Goal: Use online tool/utility

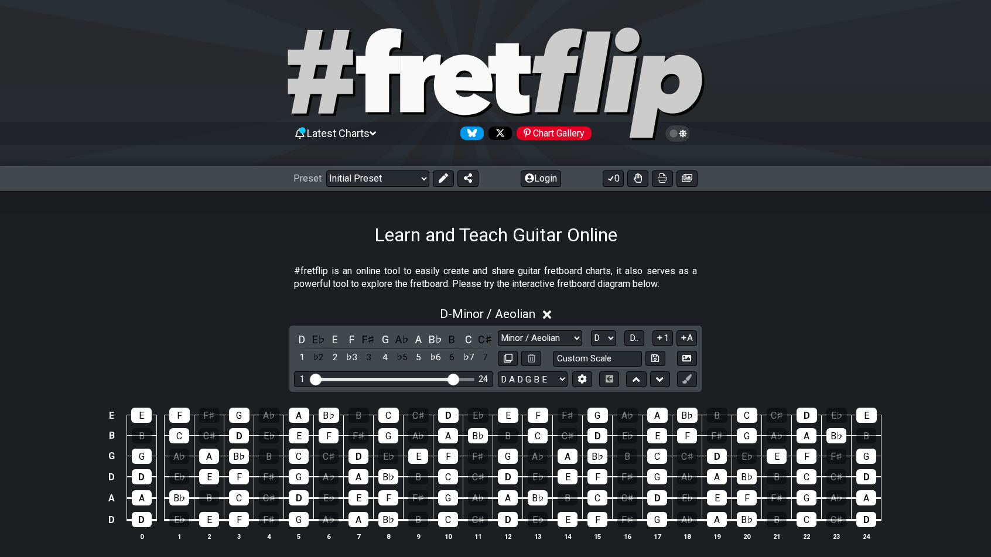
select select "Minor / Aeolian"
select select "D"
select select "D A D G B E"
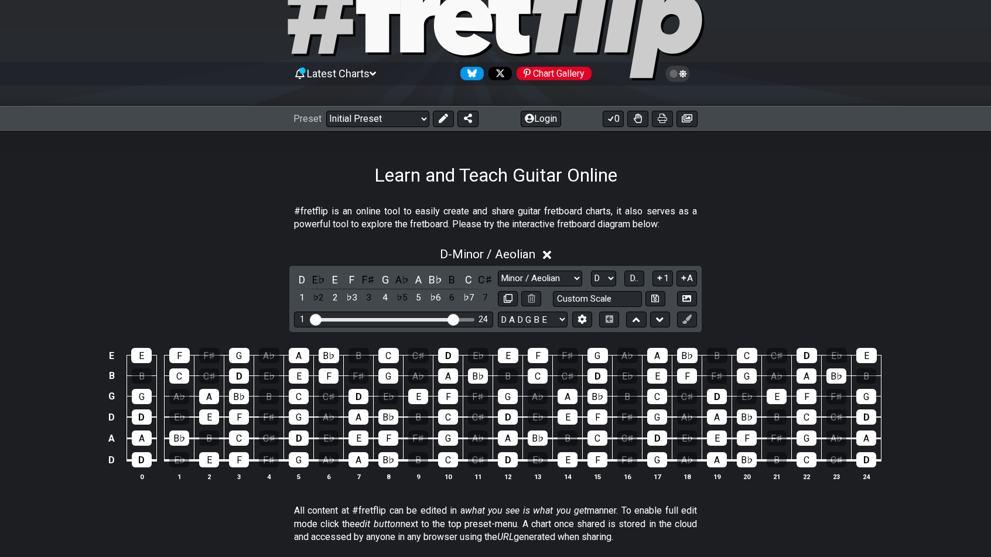
scroll to position [59, 0]
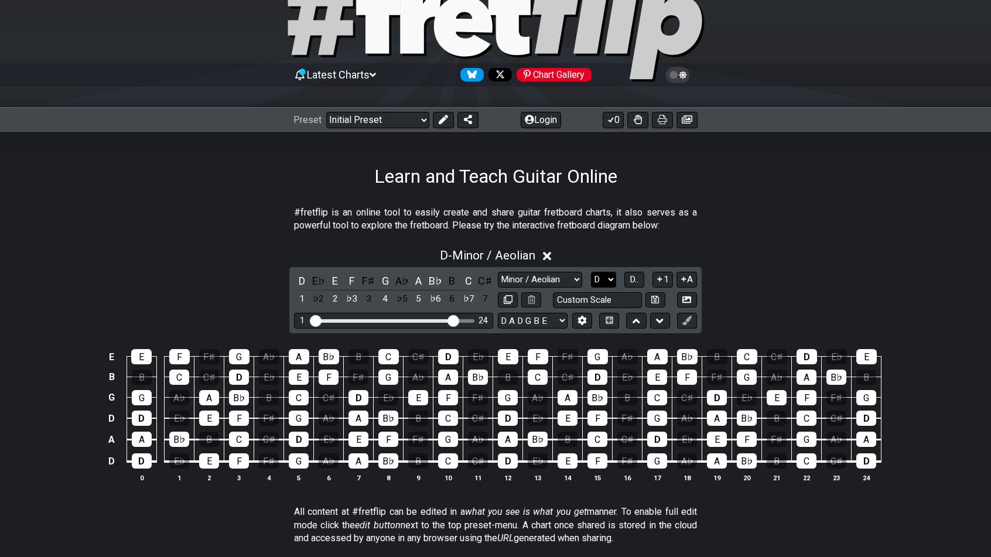
click at [608, 279] on select "A♭ A A♯ B♭ B C C♯ D♭ D D♯ E♭ E F F♯ G♭ G G♯" at bounding box center [603, 280] width 25 height 16
select select "E"
click at [591, 272] on select "A♭ A A♯ B♭ B C C♯ D♭ D D♯ E♭ E F F♯ G♭ G G♯" at bounding box center [603, 280] width 25 height 16
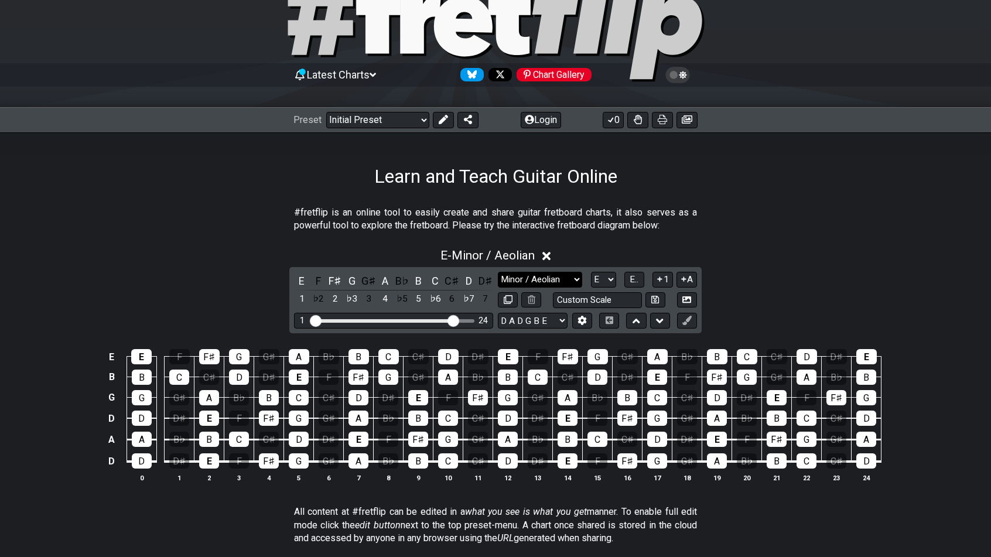
click at [576, 280] on select "Minor Pentatonic Click to edit Minor Pentatonic Major Pentatonic Minor Blues Ma…" at bounding box center [540, 280] width 84 height 16
select select "Phrygian"
click at [498, 272] on select "Minor Pentatonic Click to edit Minor Pentatonic Major Pentatonic Minor Blues Ma…" at bounding box center [540, 280] width 84 height 16
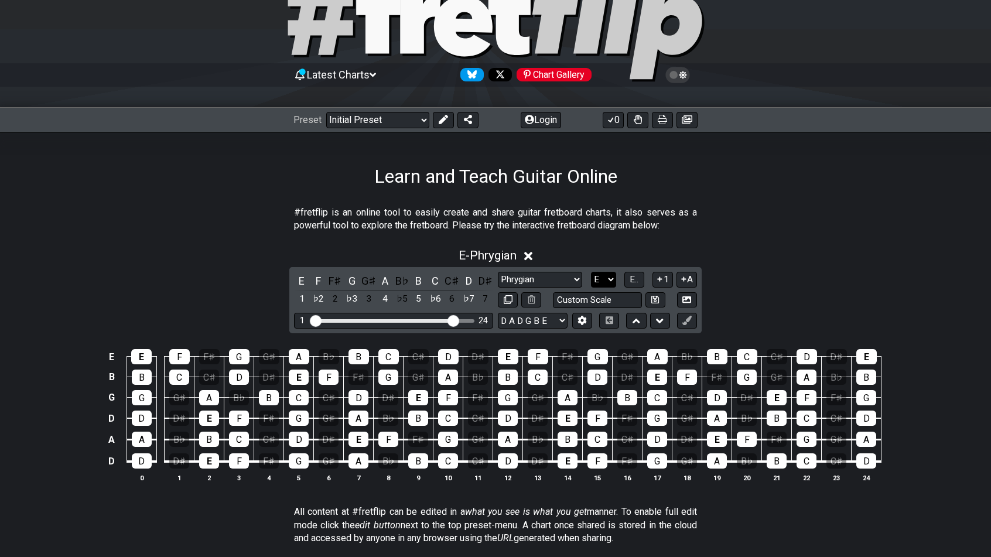
click at [612, 281] on select "A♭ A A♯ B♭ B C C♯ D♭ D D♯ E♭ E F F♯ G♭ G G♯" at bounding box center [603, 280] width 25 height 16
select select "D"
click at [591, 272] on select "A♭ A A♯ B♭ B C C♯ D♭ D D♯ E♭ E F F♯ G♭ G G♯" at bounding box center [603, 280] width 25 height 16
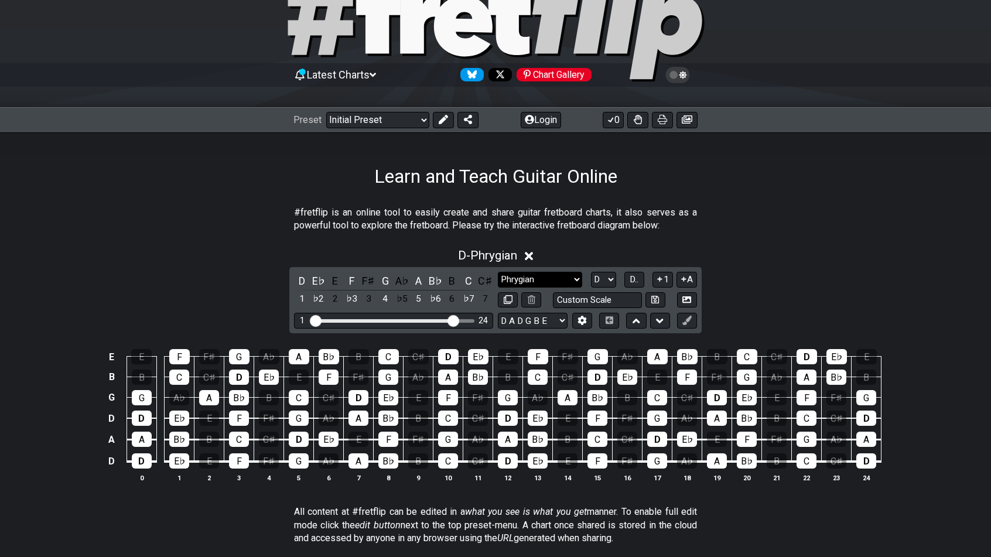
click at [562, 279] on select "Minor Pentatonic Click to edit Minor Pentatonic Major Pentatonic Minor Blues Ma…" at bounding box center [540, 280] width 84 height 16
click at [498, 272] on select "Minor Pentatonic Click to edit Minor Pentatonic Major Pentatonic Minor Blues Ma…" at bounding box center [540, 280] width 84 height 16
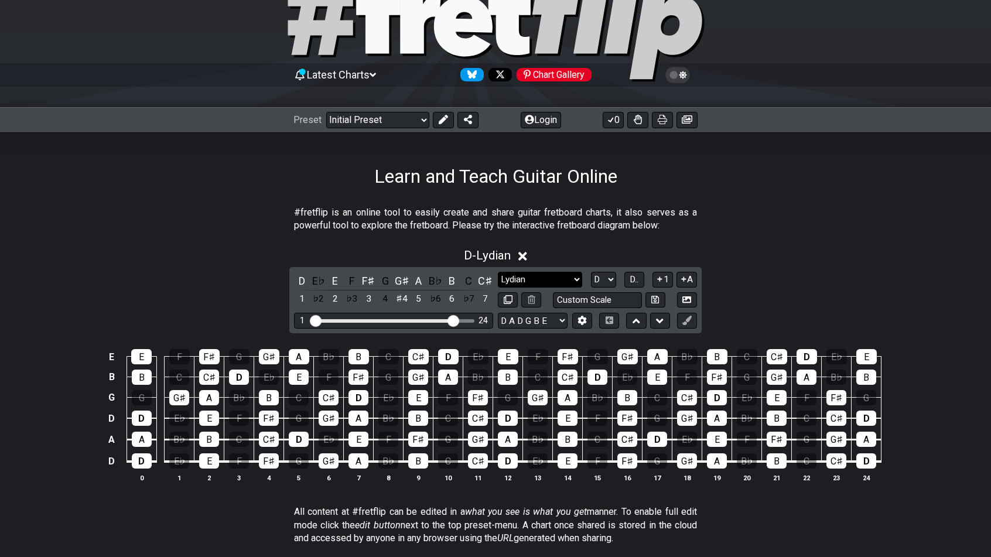
click at [559, 277] on select "Minor Pentatonic Click to edit Minor Pentatonic Major Pentatonic Minor Blues Ma…" at bounding box center [540, 280] width 84 height 16
click at [498, 272] on select "Minor Pentatonic Click to edit Minor Pentatonic Major Pentatonic Minor Blues Ma…" at bounding box center [540, 280] width 84 height 16
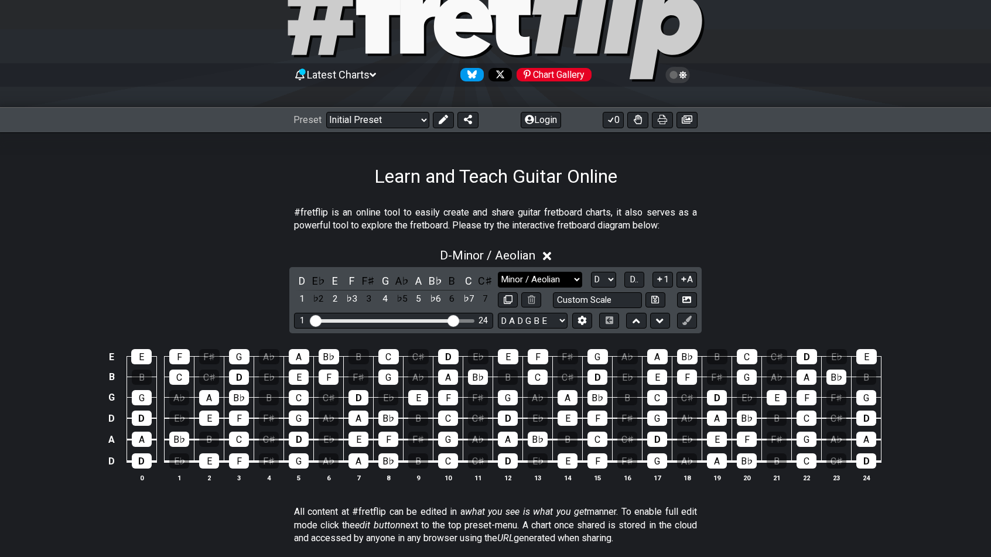
click at [538, 278] on select "Minor Pentatonic Click to edit Minor Pentatonic Major Pentatonic Minor Blues Ma…" at bounding box center [540, 280] width 84 height 16
click at [498, 272] on select "Minor Pentatonic Click to edit Minor Pentatonic Major Pentatonic Minor Blues Ma…" at bounding box center [540, 280] width 84 height 16
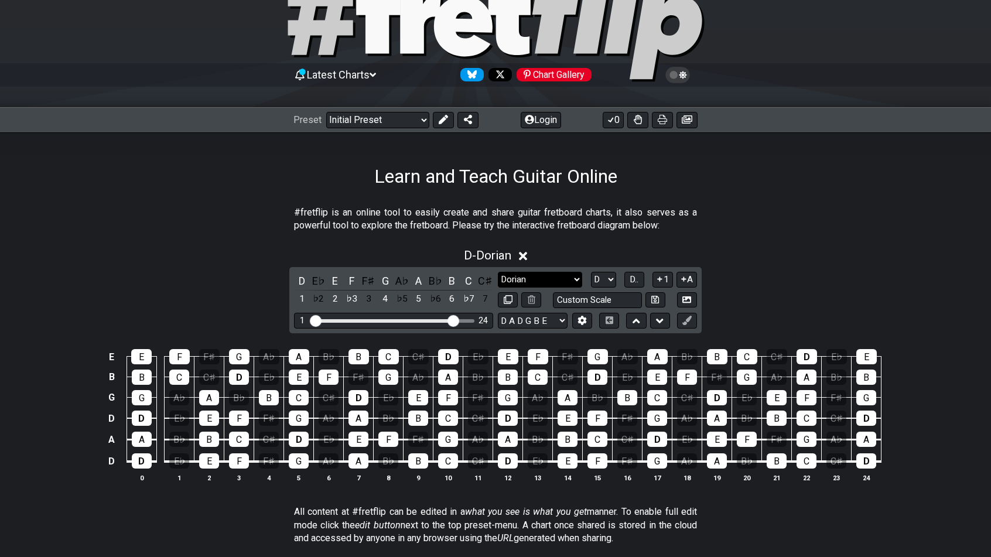
click at [531, 279] on select "Minor Pentatonic Click to edit Minor Pentatonic Major Pentatonic Minor Blues Ma…" at bounding box center [540, 280] width 84 height 16
select select "Lydian"
click at [498, 272] on select "Minor Pentatonic Click to edit Minor Pentatonic Major Pentatonic Minor Blues Ma…" at bounding box center [540, 280] width 84 height 16
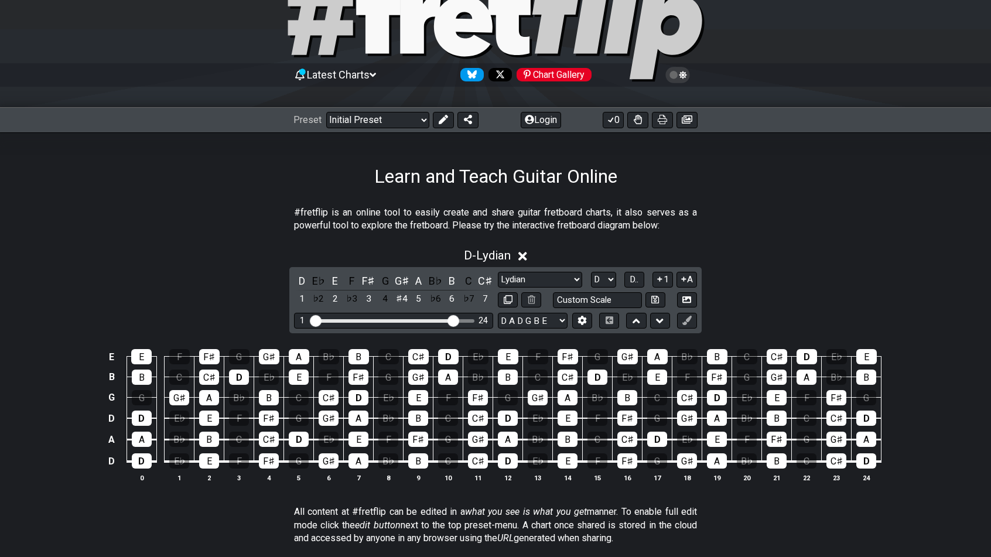
click at [837, 238] on section "#fretflip is an online tool to easily create and share guitar fretboard charts,…" at bounding box center [495, 222] width 991 height 40
